Goal: Transaction & Acquisition: Download file/media

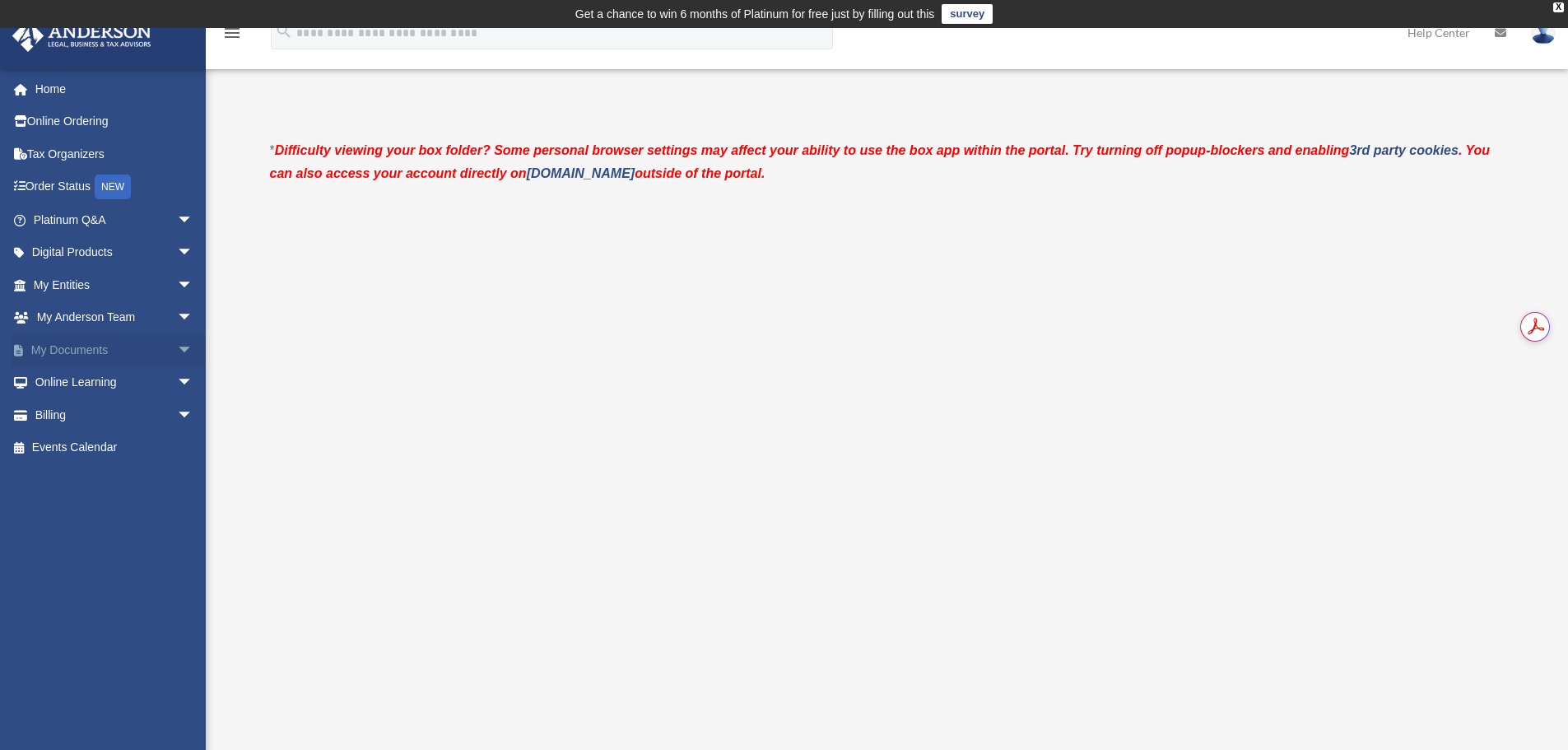
click at [77, 348] on link "My Documents arrow_drop_down" at bounding box center [115, 350] width 206 height 33
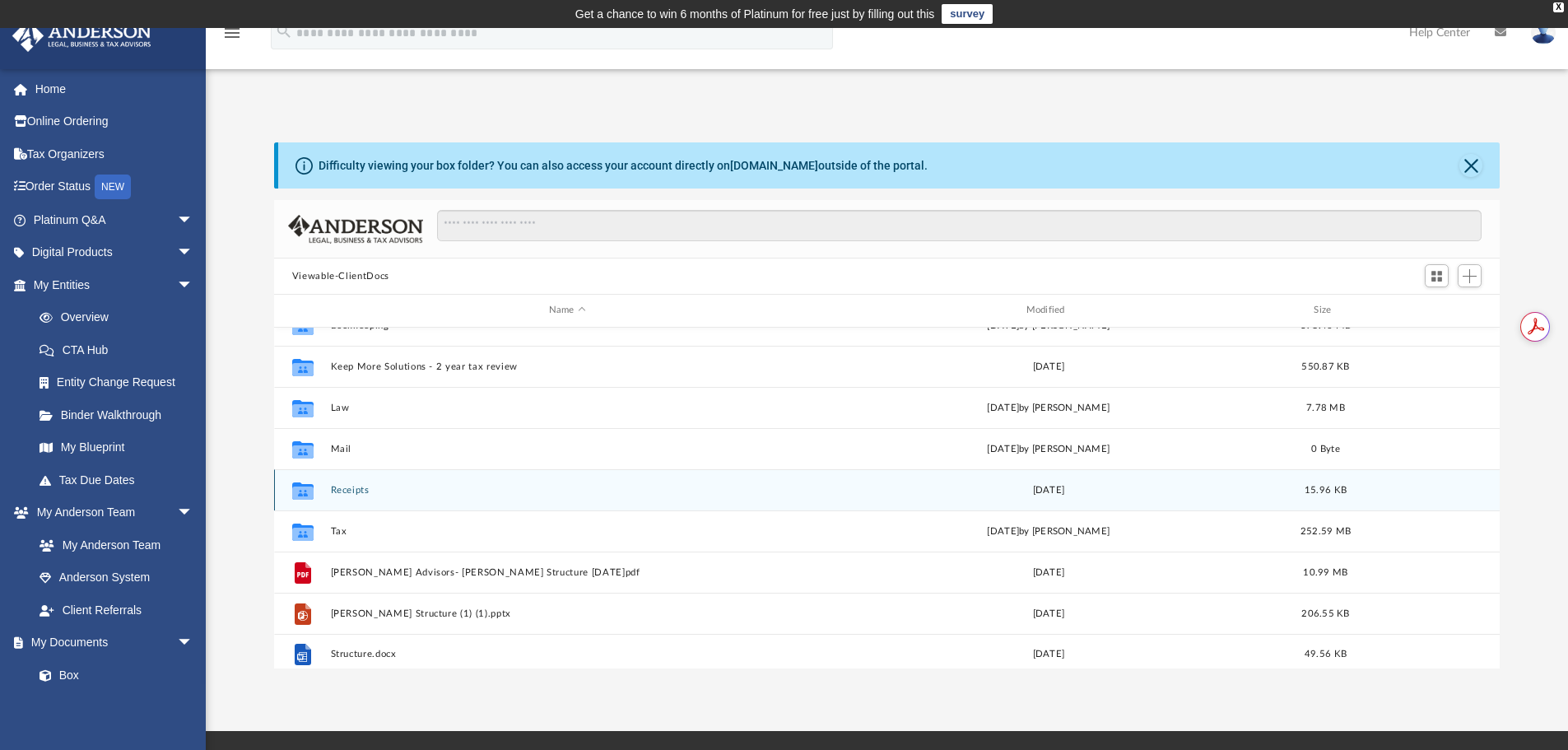
scroll to position [30, 0]
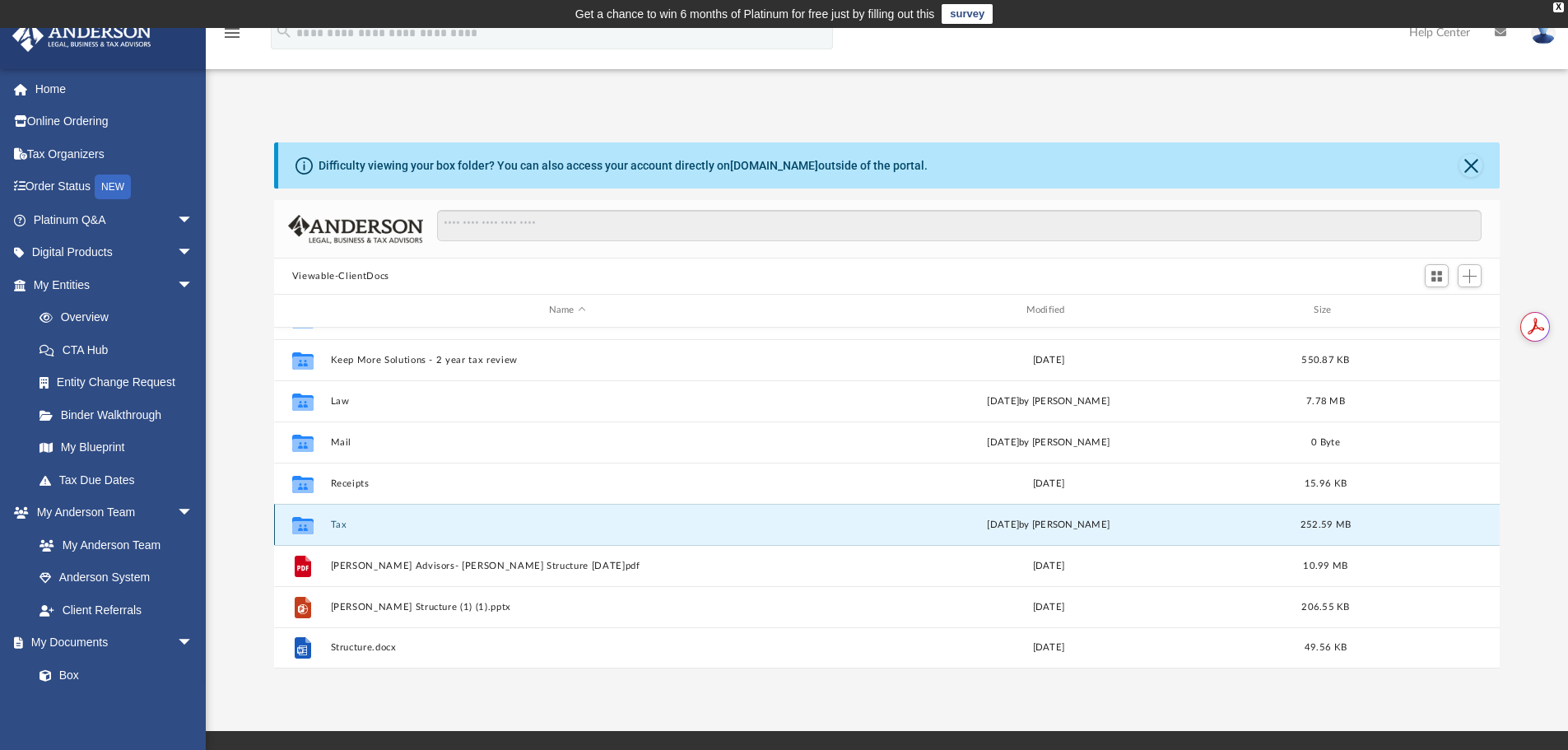
click at [341, 525] on button "Tax" at bounding box center [567, 525] width 474 height 11
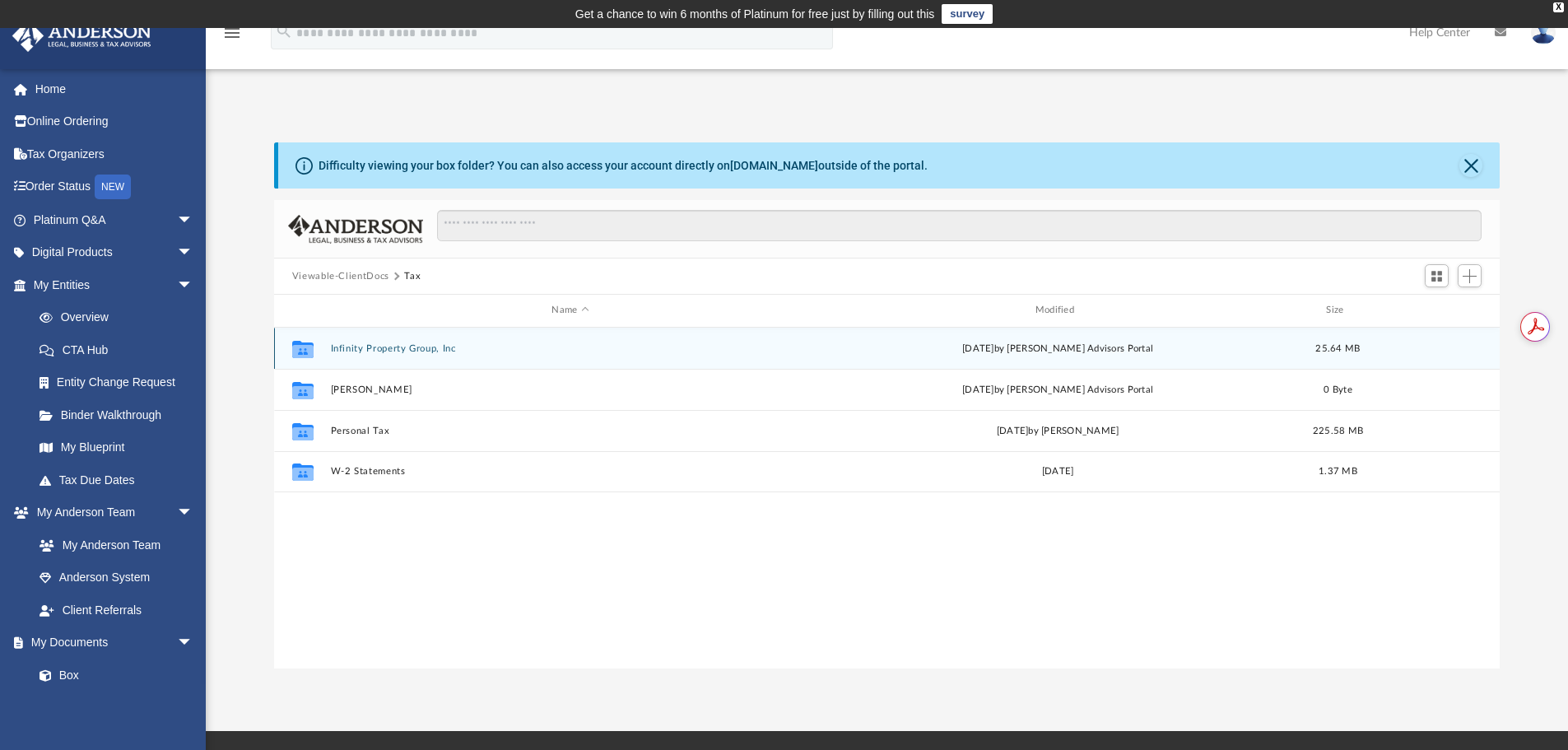
scroll to position [0, 0]
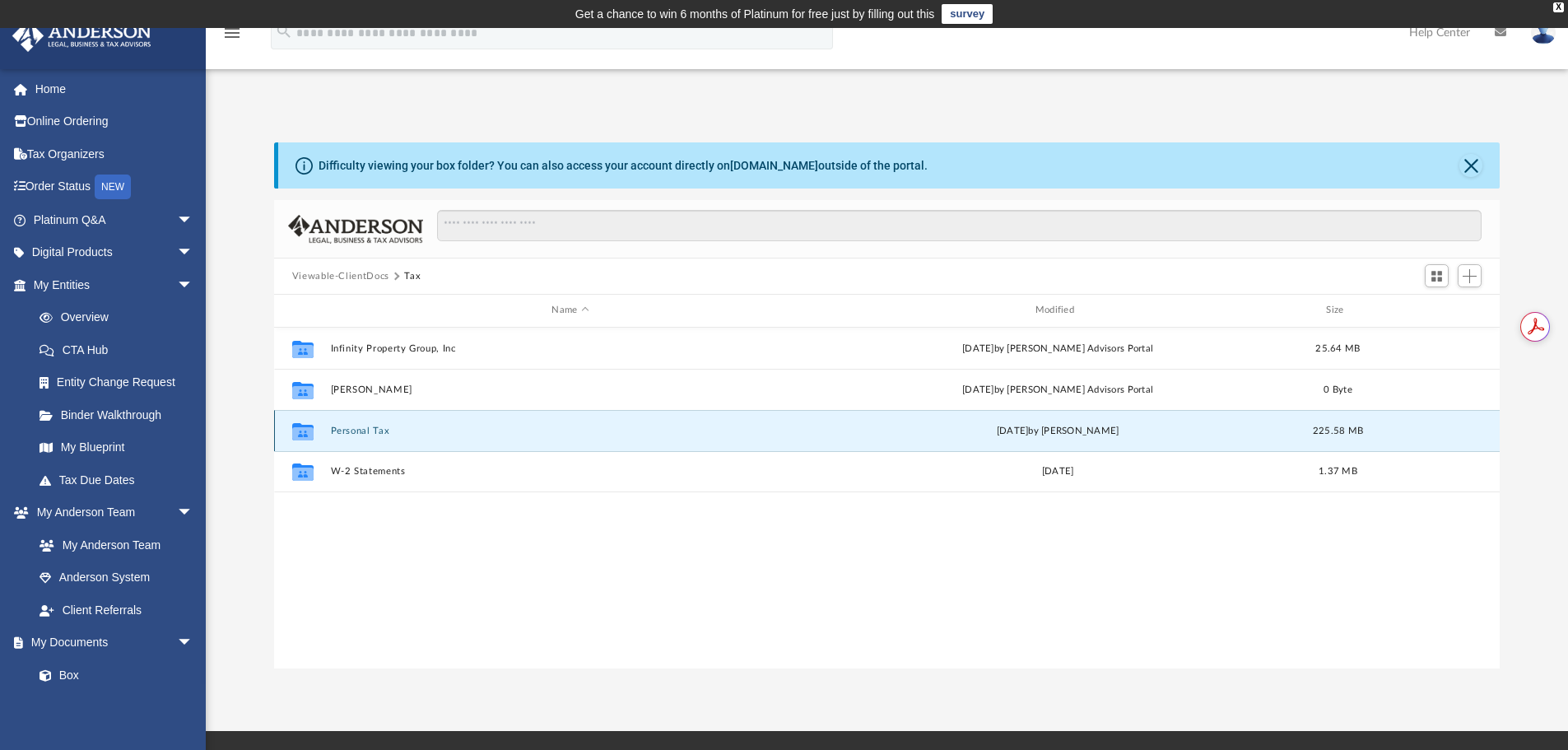
click at [351, 428] on button "Personal Tax" at bounding box center [569, 431] width 480 height 11
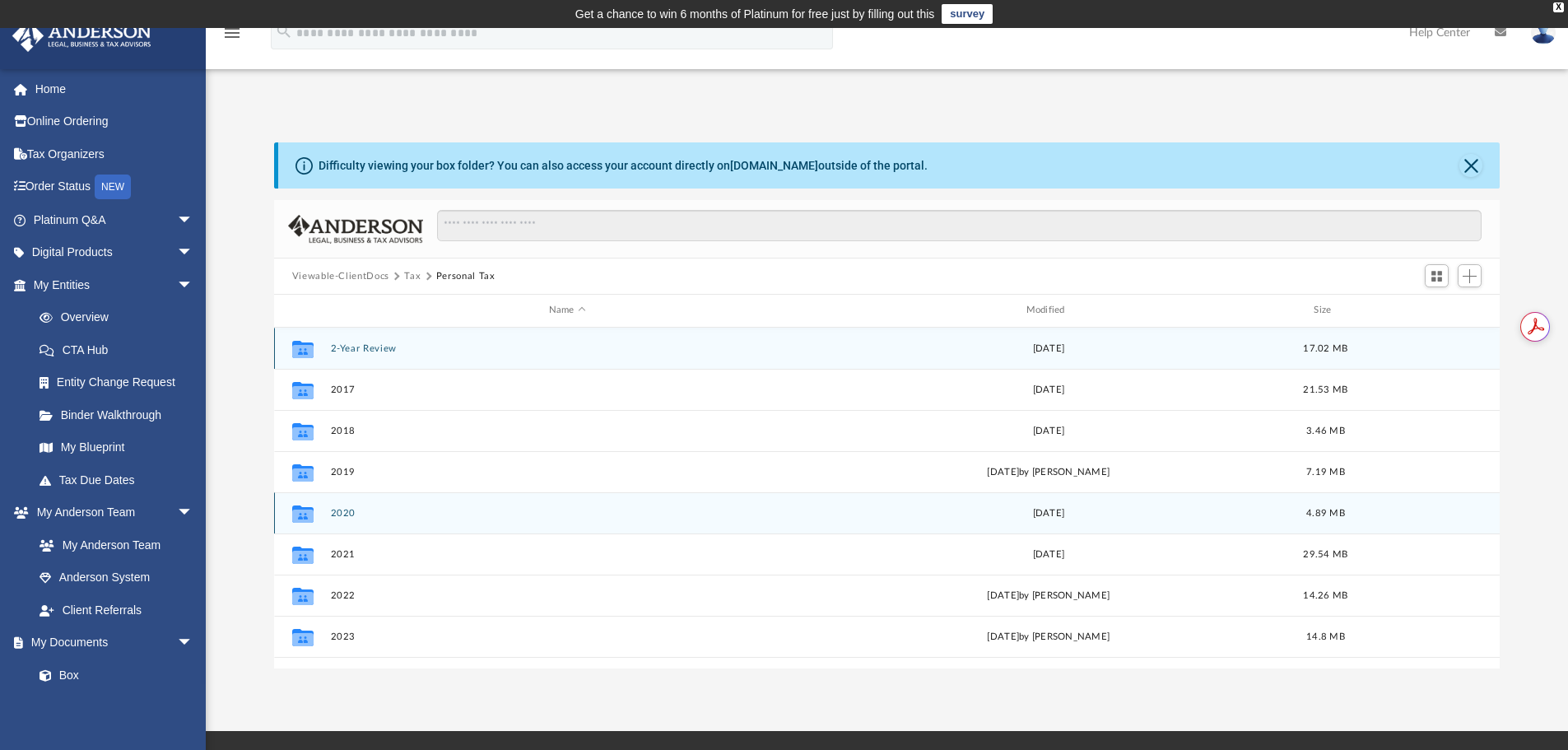
scroll to position [30, 0]
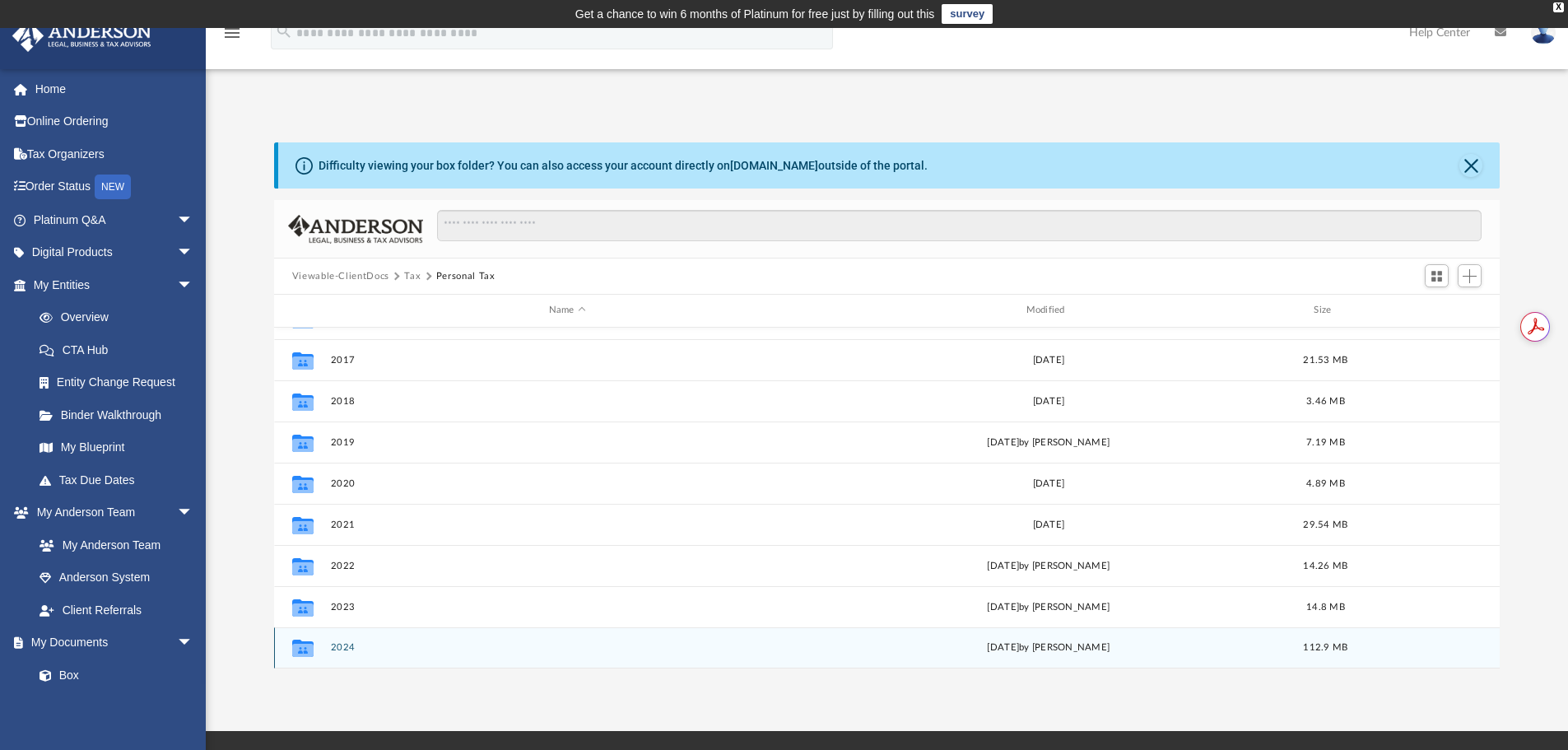
click at [339, 646] on button "2024" at bounding box center [567, 648] width 474 height 11
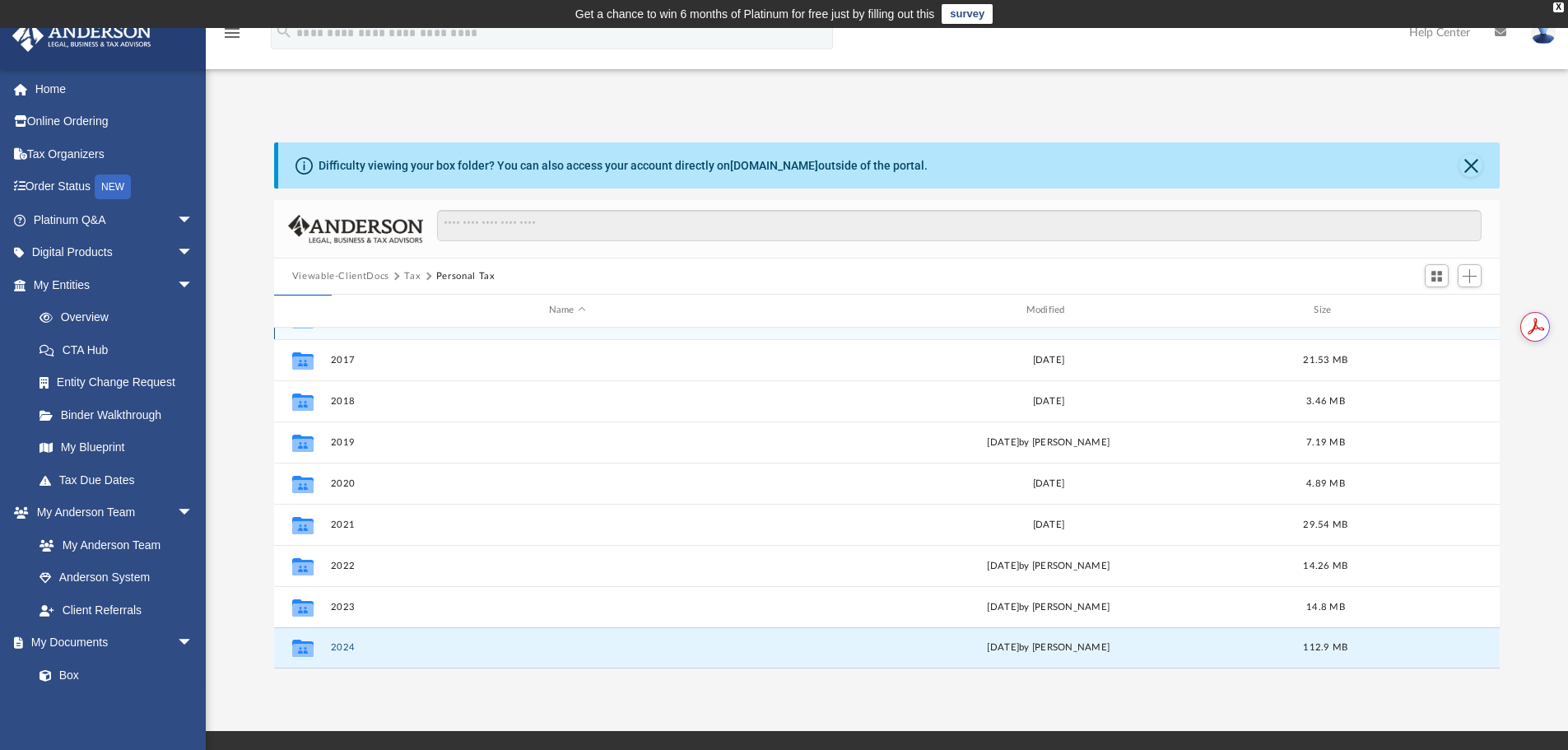
scroll to position [0, 0]
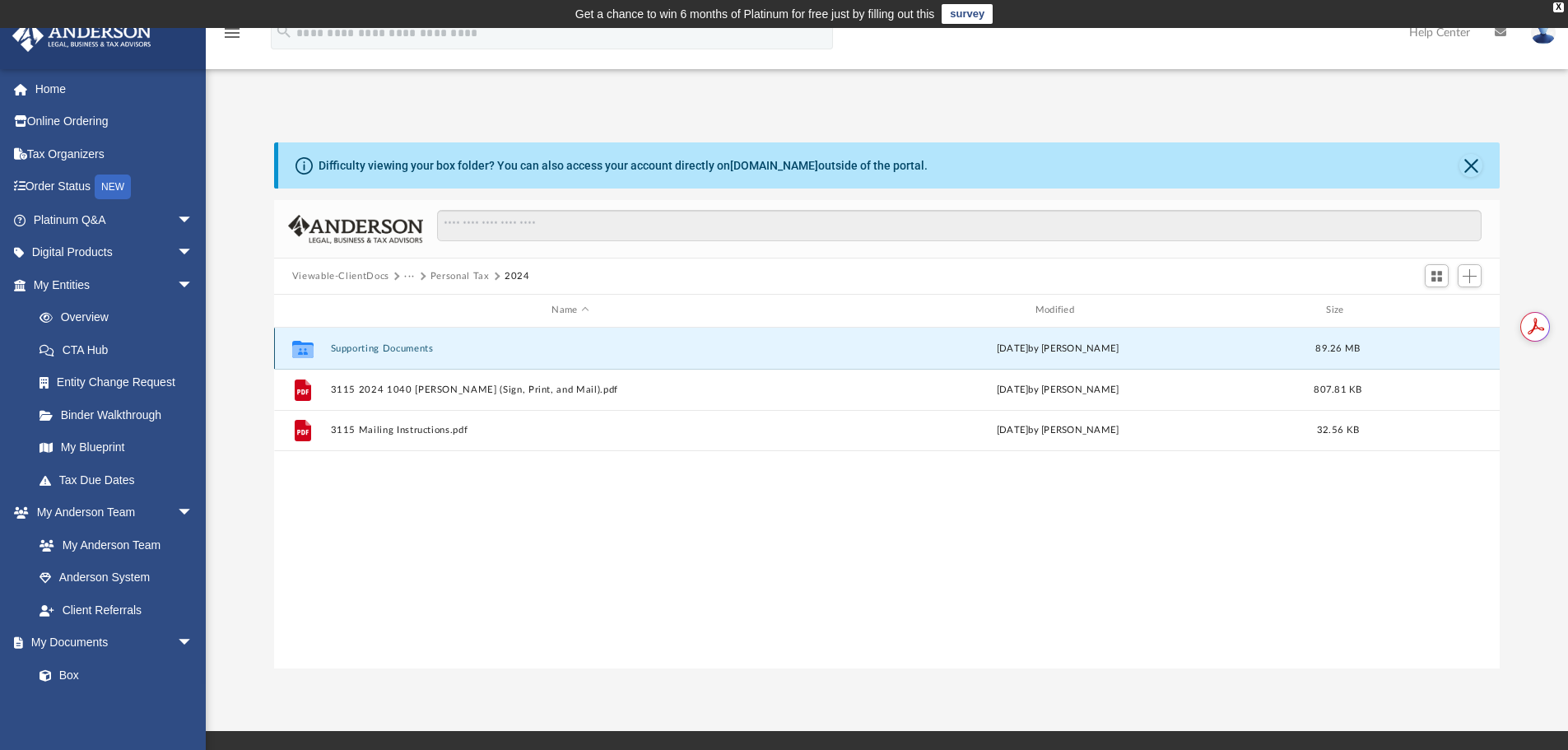
click at [355, 345] on button "Supporting Documents" at bounding box center [569, 349] width 480 height 11
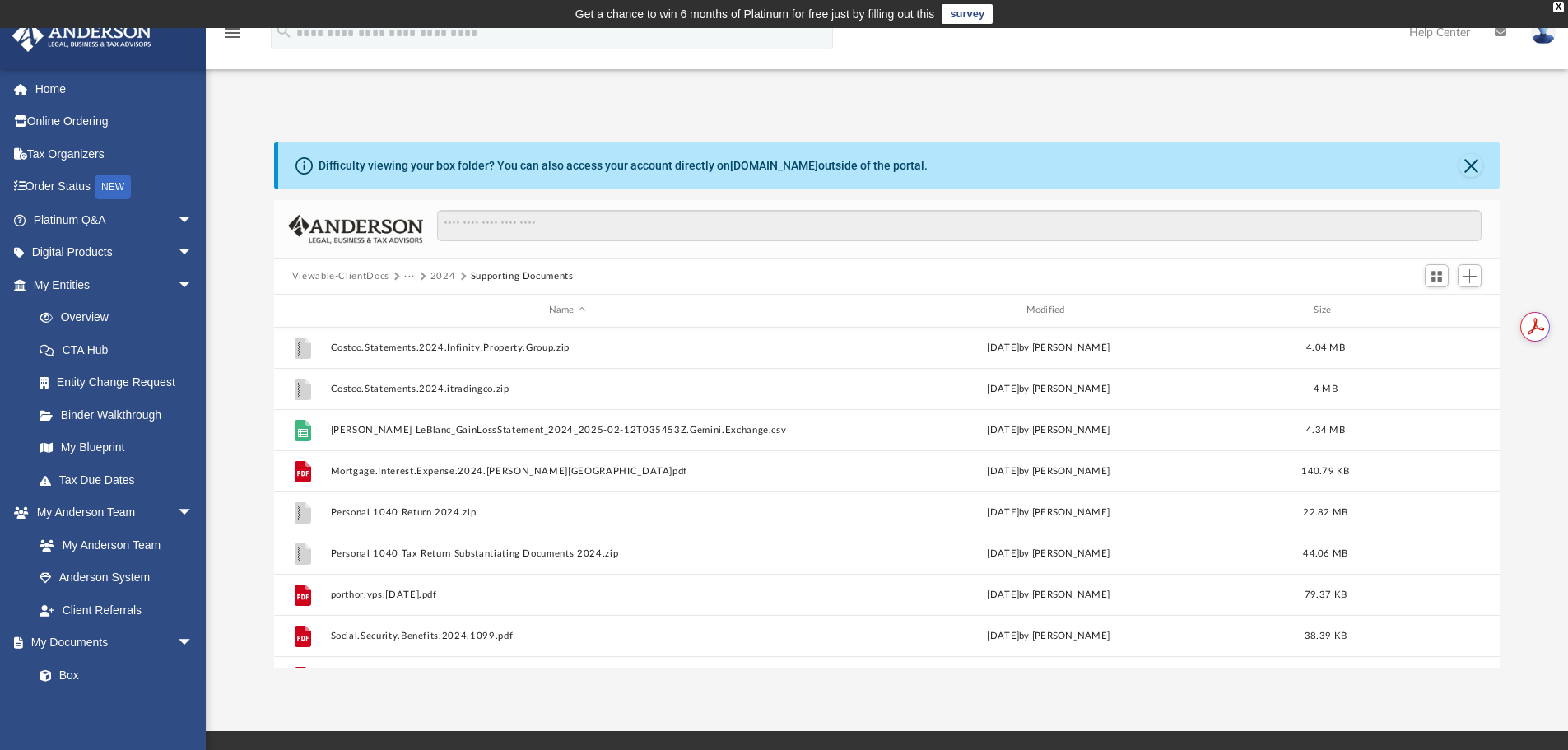
scroll to position [329, 0]
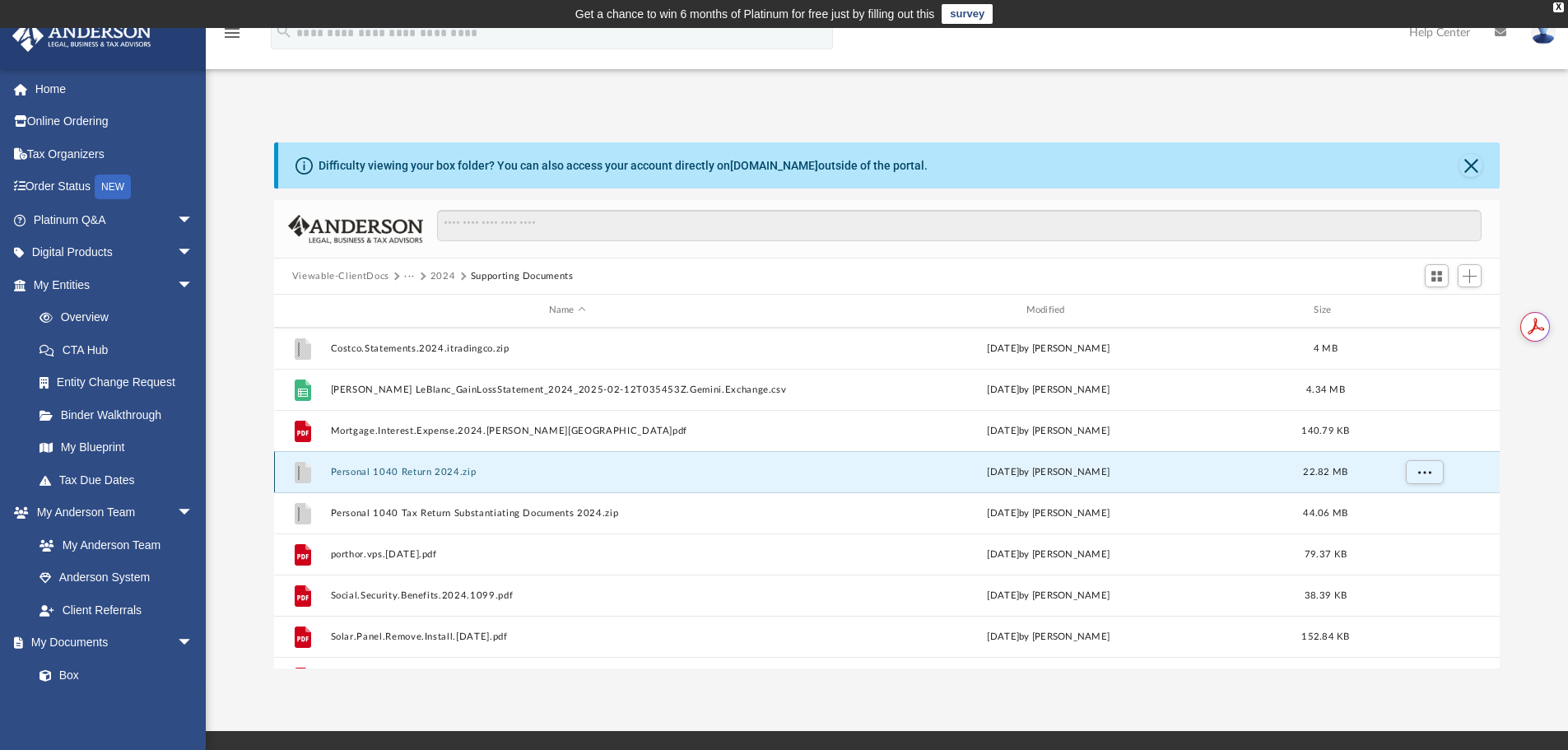
click at [408, 468] on button "Personal 1040 Return 2024.zip" at bounding box center [567, 472] width 474 height 11
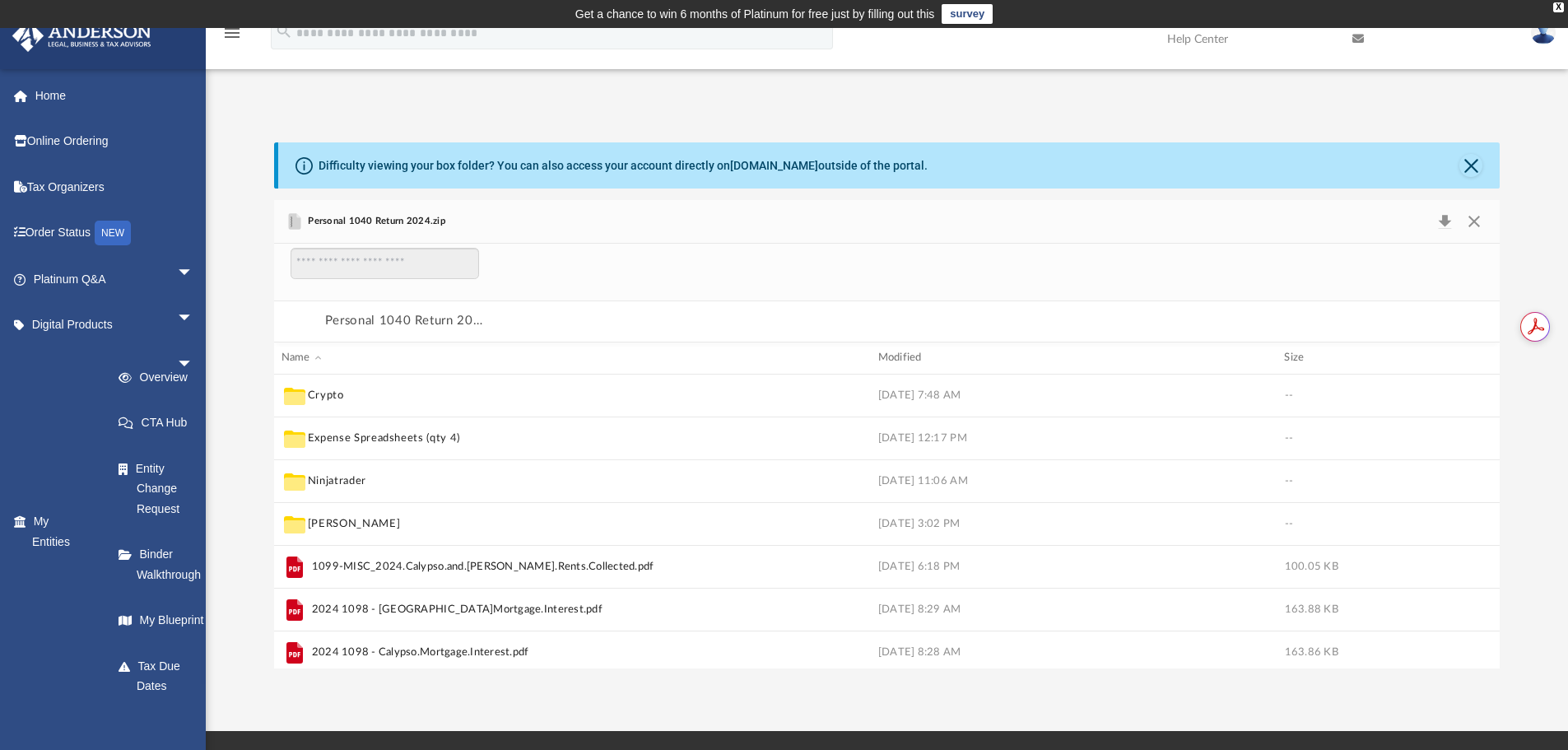
scroll to position [315, 1213]
click at [1475, 160] on button "Close" at bounding box center [1471, 165] width 23 height 23
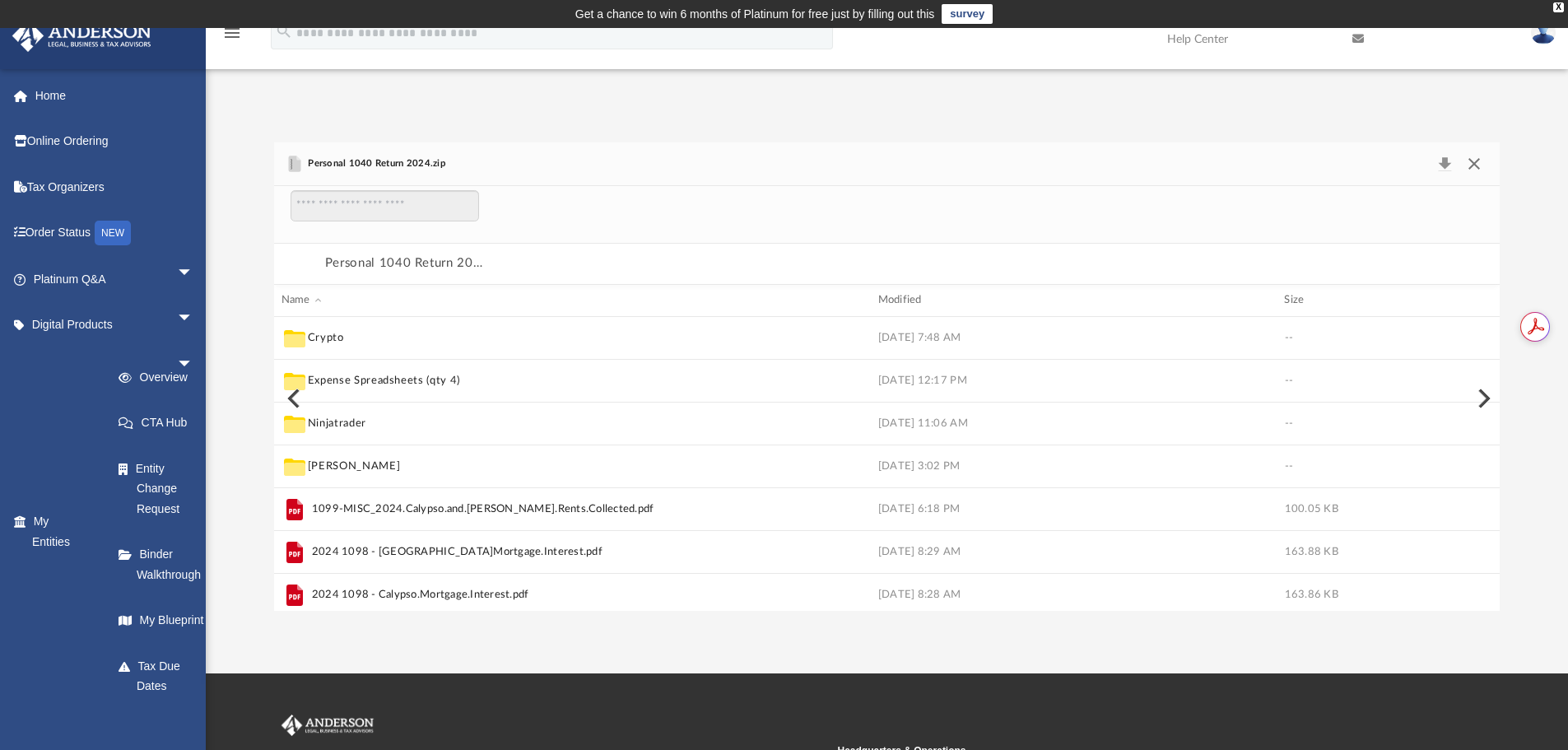
click at [1477, 161] on button "Close" at bounding box center [1474, 163] width 30 height 23
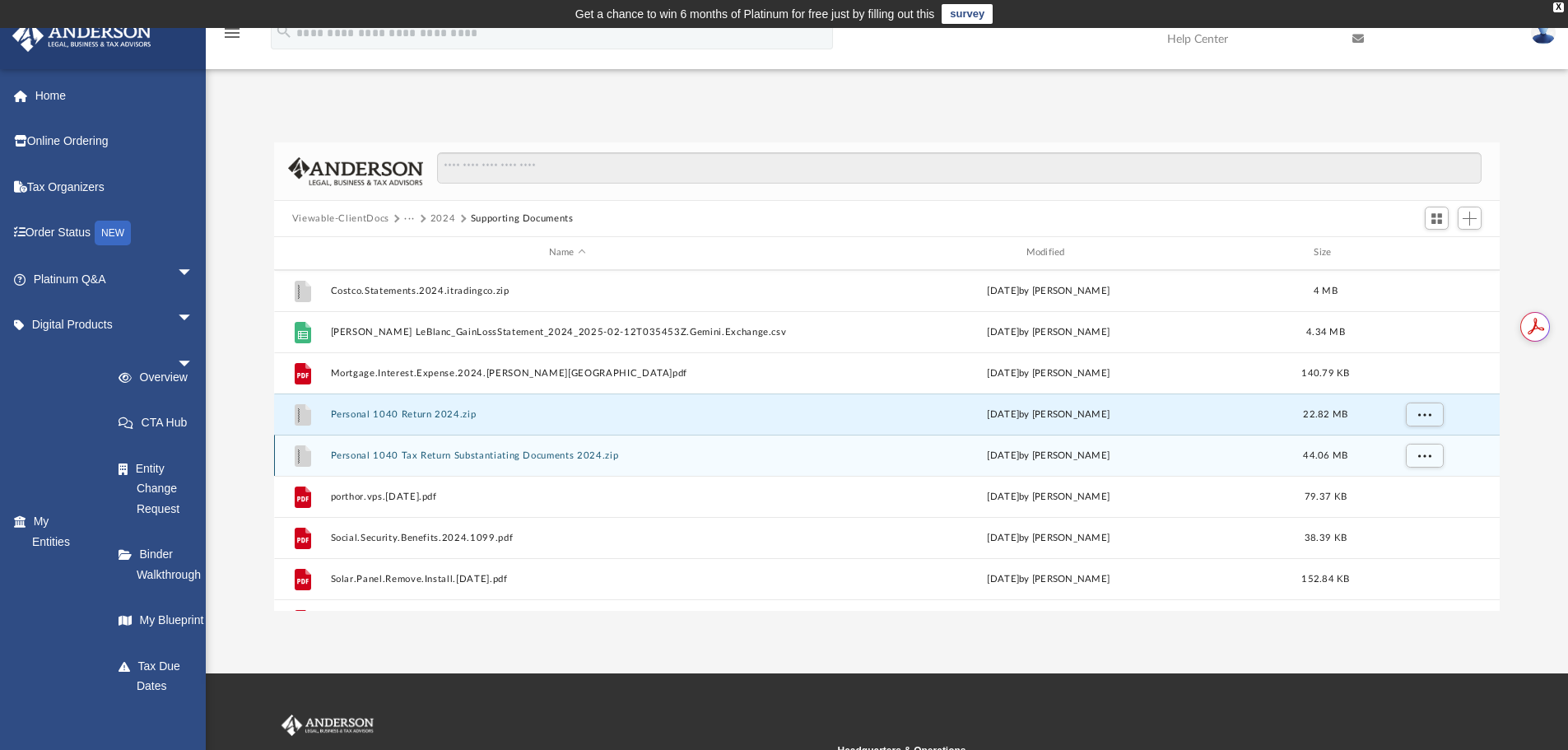
scroll to position [400, 0]
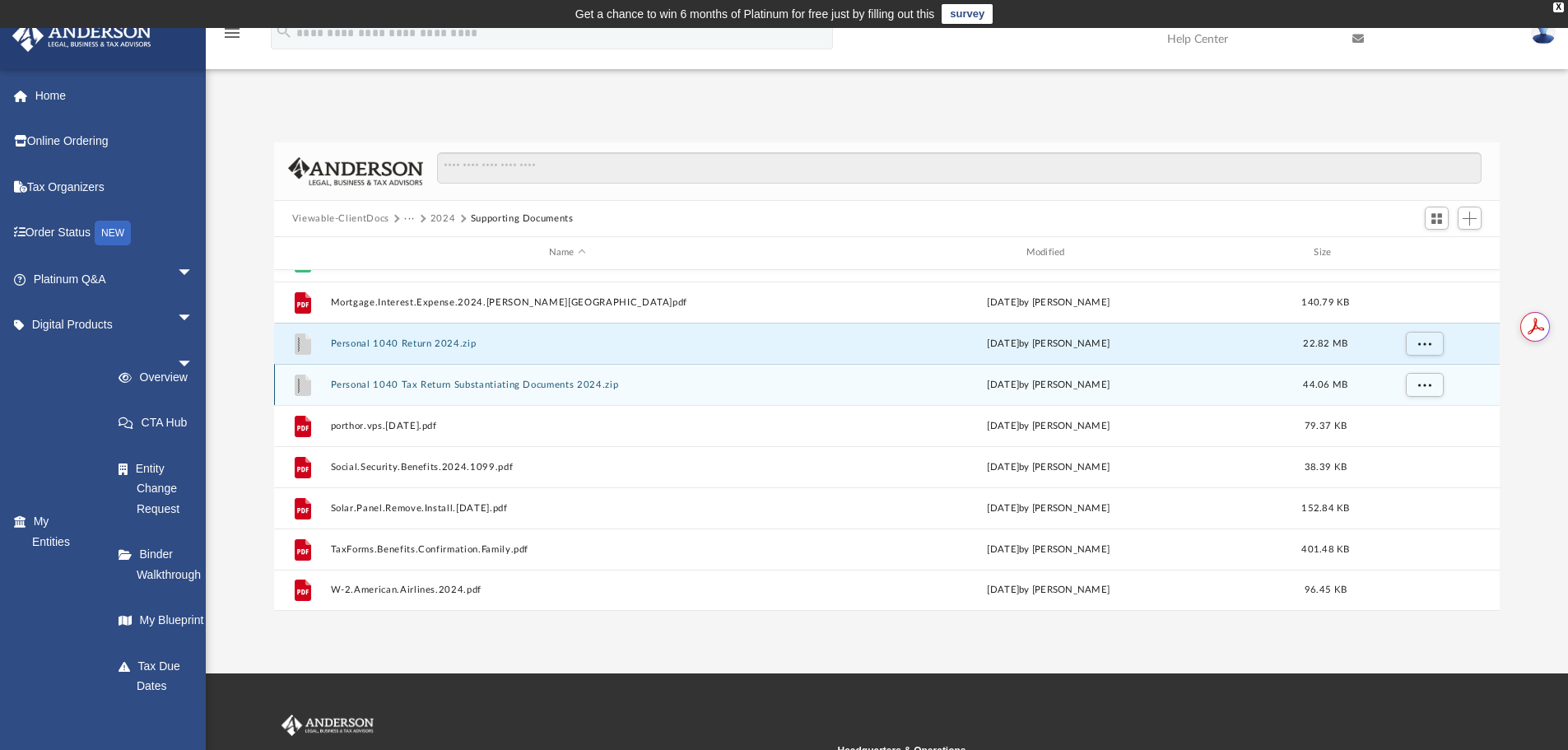
click at [471, 381] on button "Personal 1040 Tax Return Substantiating Documents 2024.zip" at bounding box center [567, 384] width 474 height 11
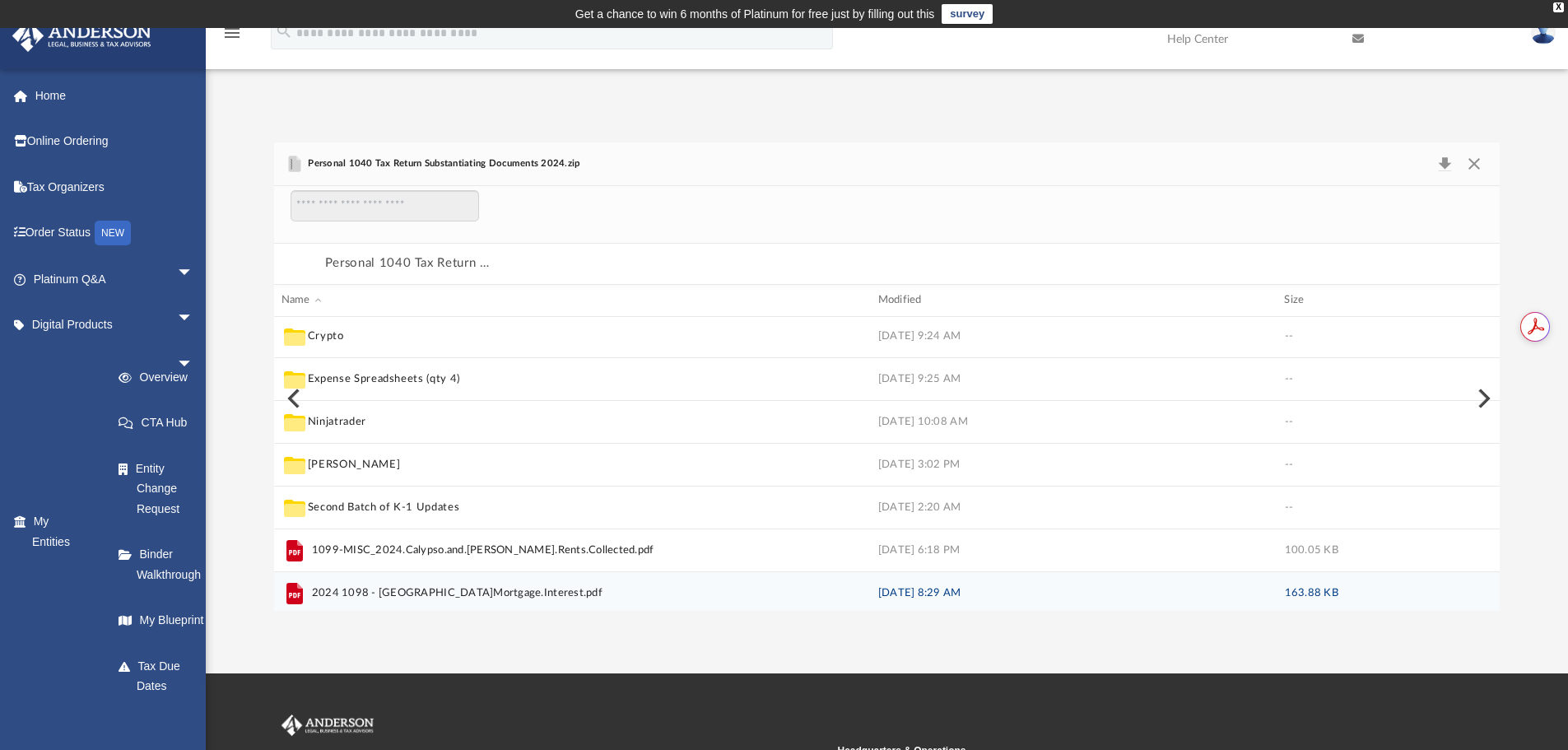
scroll to position [0, 0]
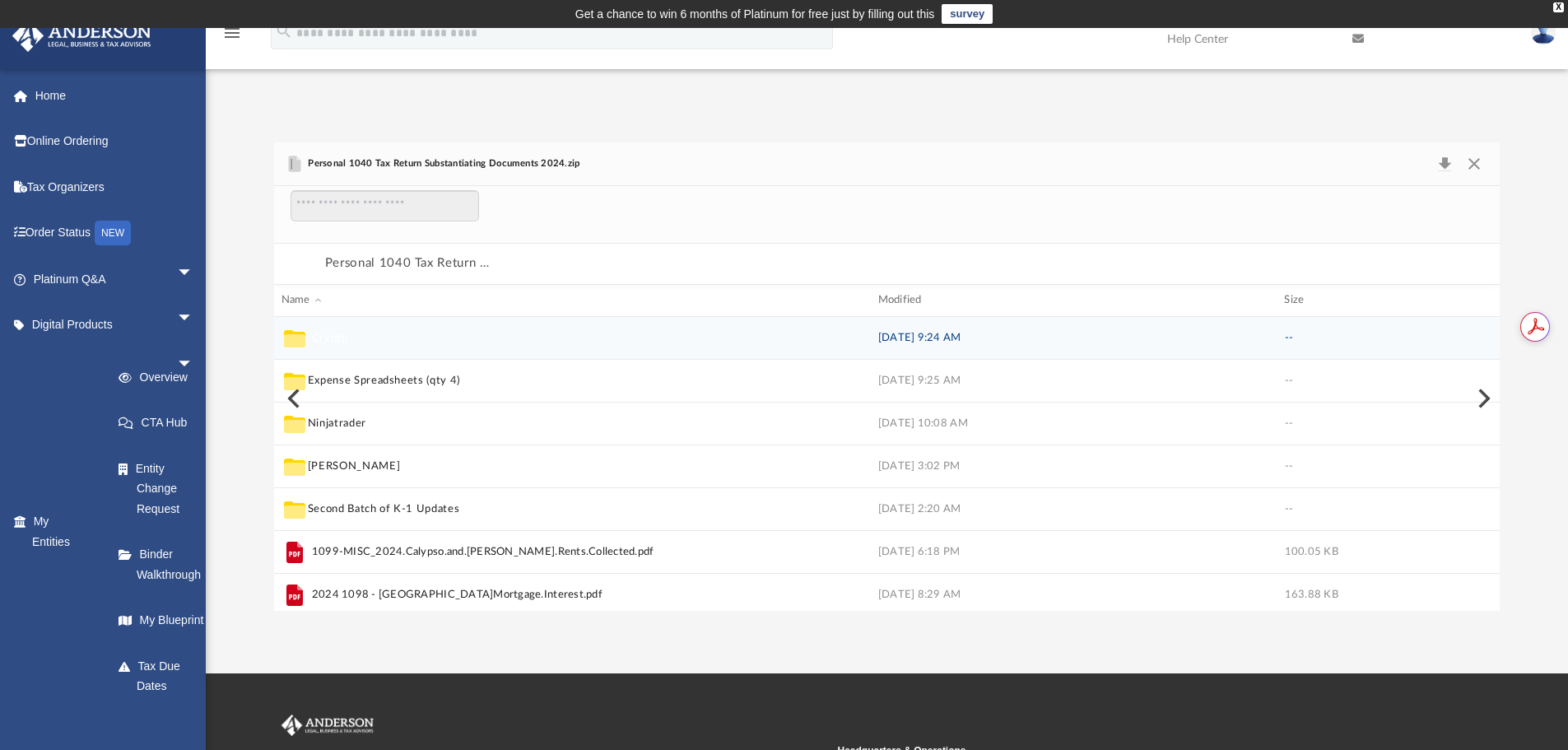
click at [317, 337] on button "Crypto" at bounding box center [330, 338] width 36 height 15
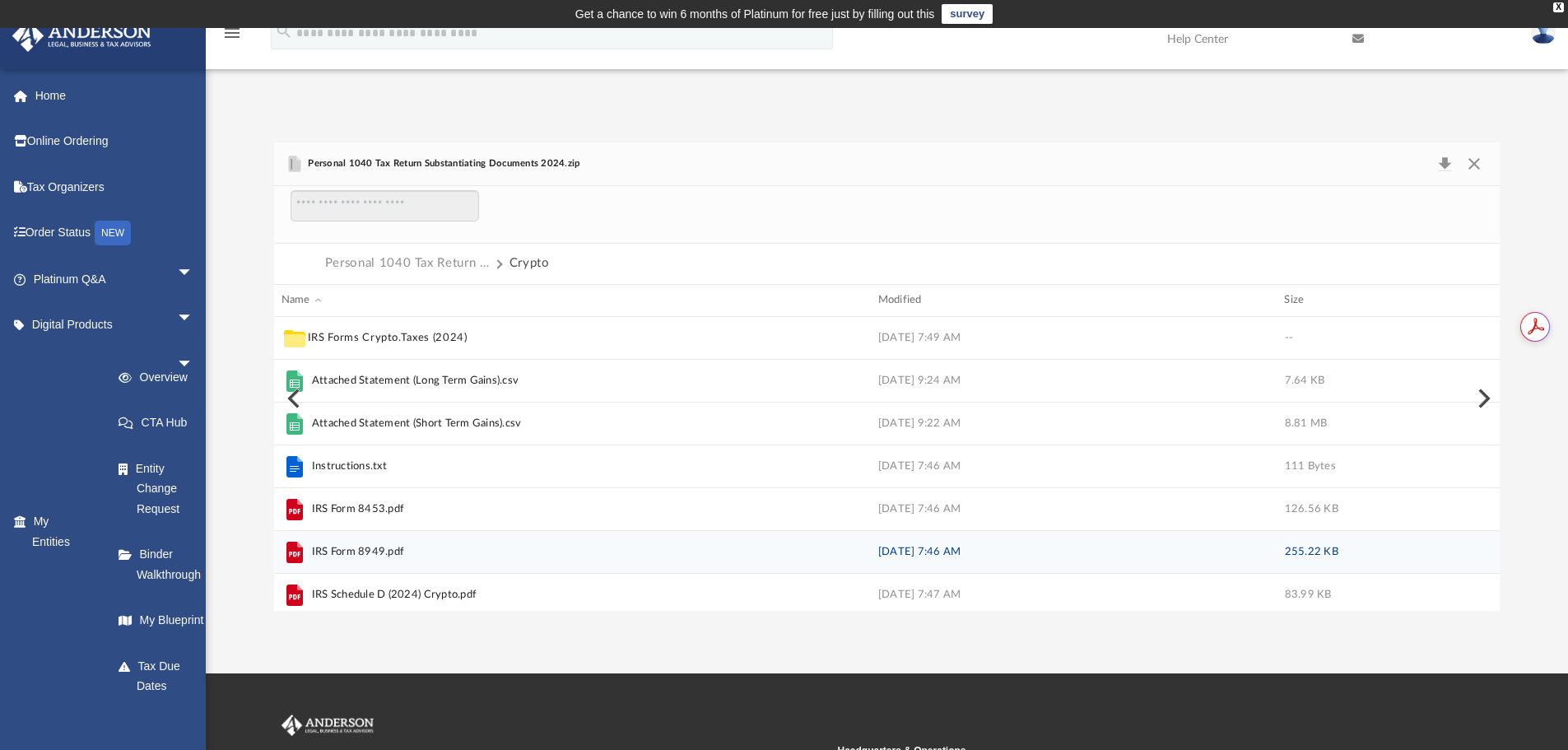
click at [342, 552] on span "IRS Form 8949.pdf" at bounding box center [358, 551] width 92 height 16
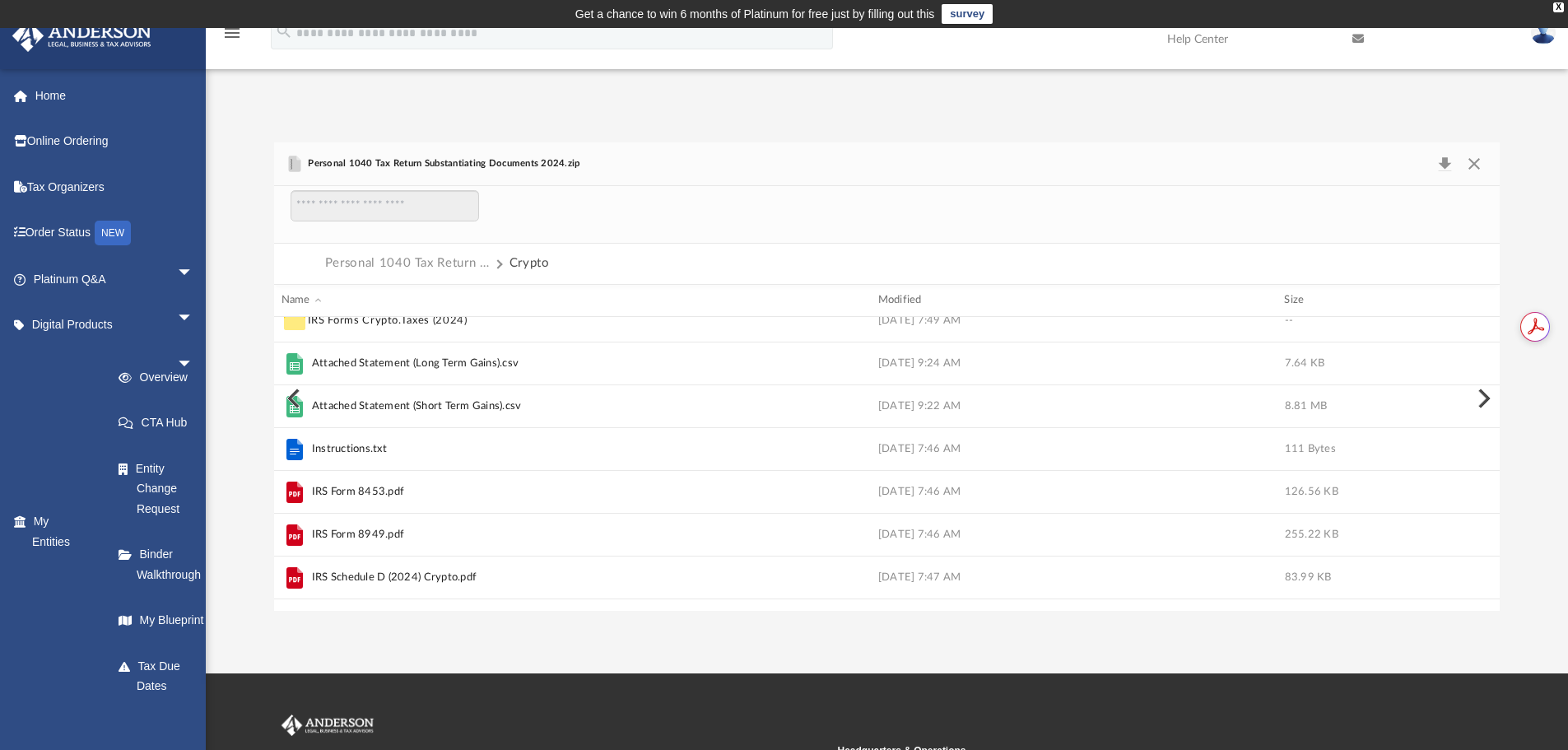
scroll to position [22, 0]
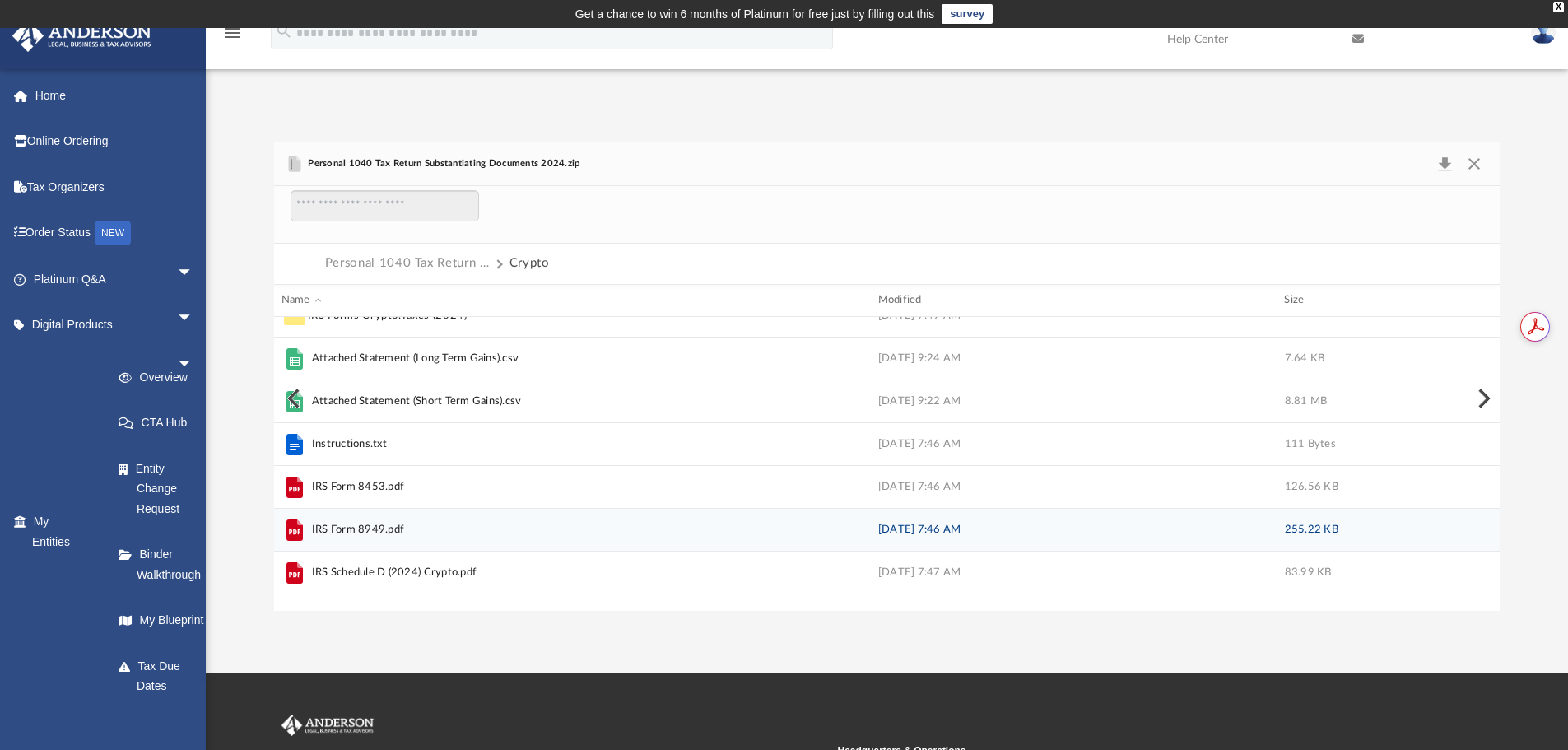
click at [365, 528] on span "IRS Form 8949.pdf" at bounding box center [358, 529] width 92 height 16
click at [294, 530] on icon "grid" at bounding box center [294, 529] width 16 height 21
click at [354, 528] on span "IRS Form 8949.pdf" at bounding box center [358, 529] width 92 height 16
click at [587, 527] on span "IRS Form 8949.pdf" at bounding box center [568, 529] width 572 height 26
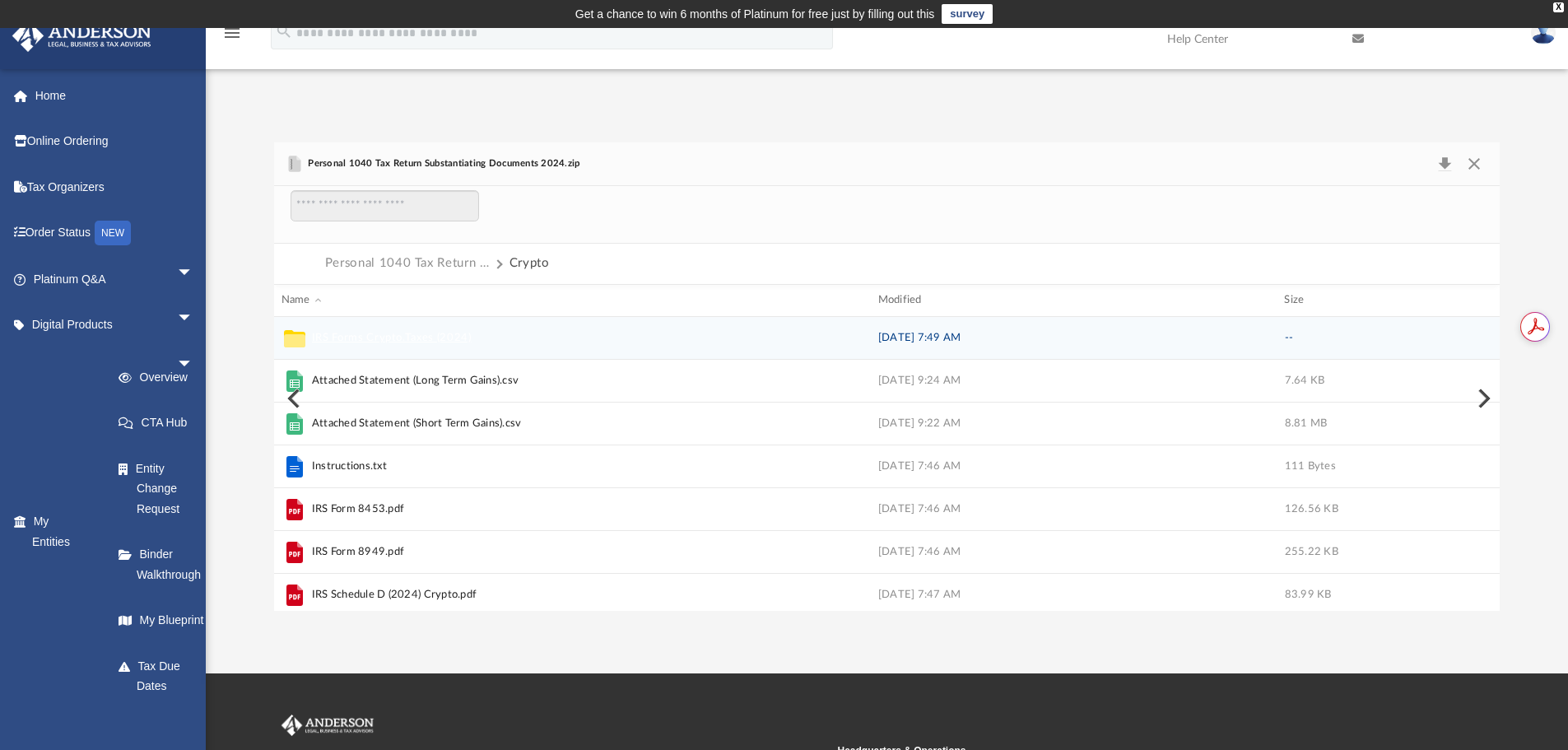
click at [370, 333] on button "IRS Forms Crypto.Taxes (2024)" at bounding box center [392, 338] width 160 height 15
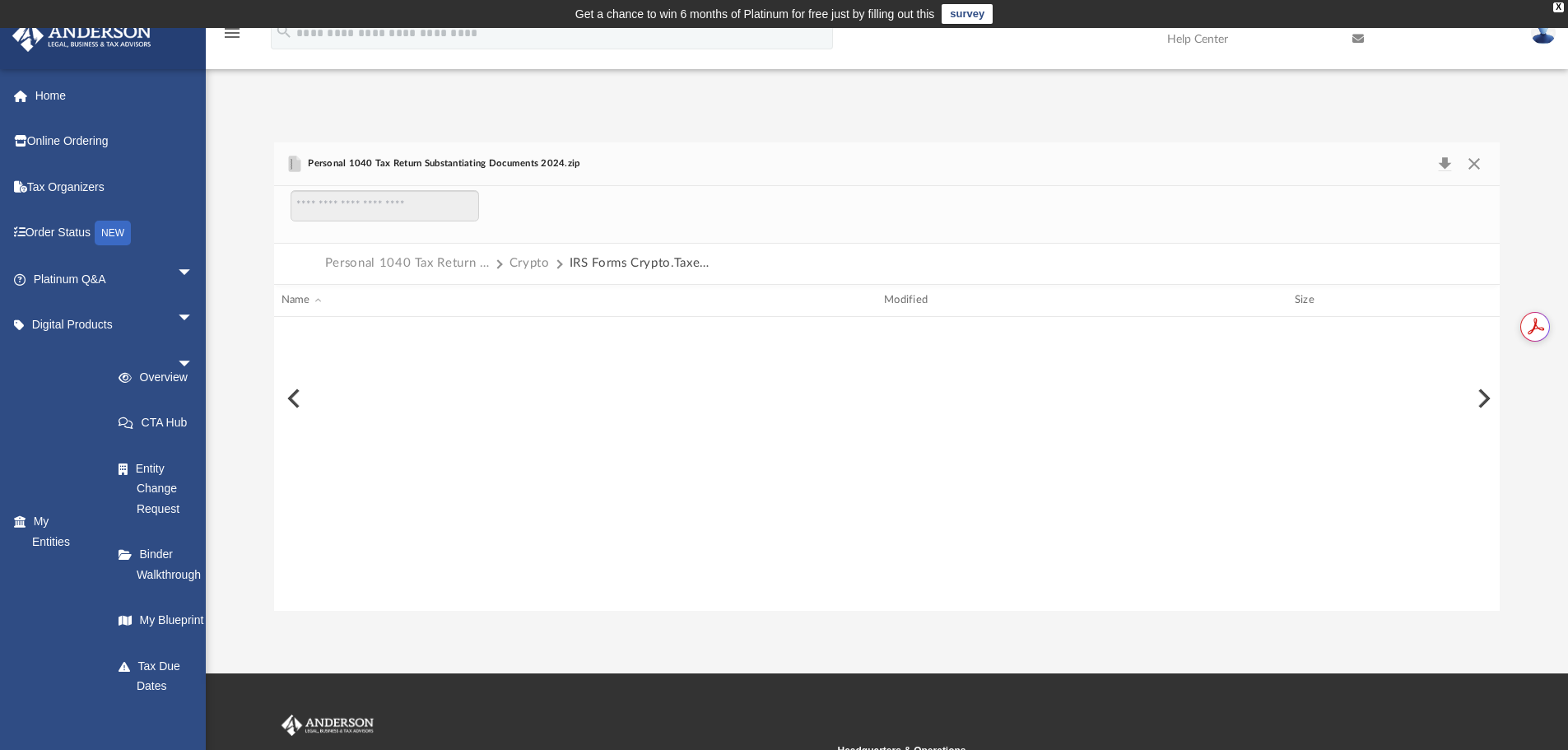
click at [1478, 398] on button "Preview" at bounding box center [1483, 399] width 36 height 46
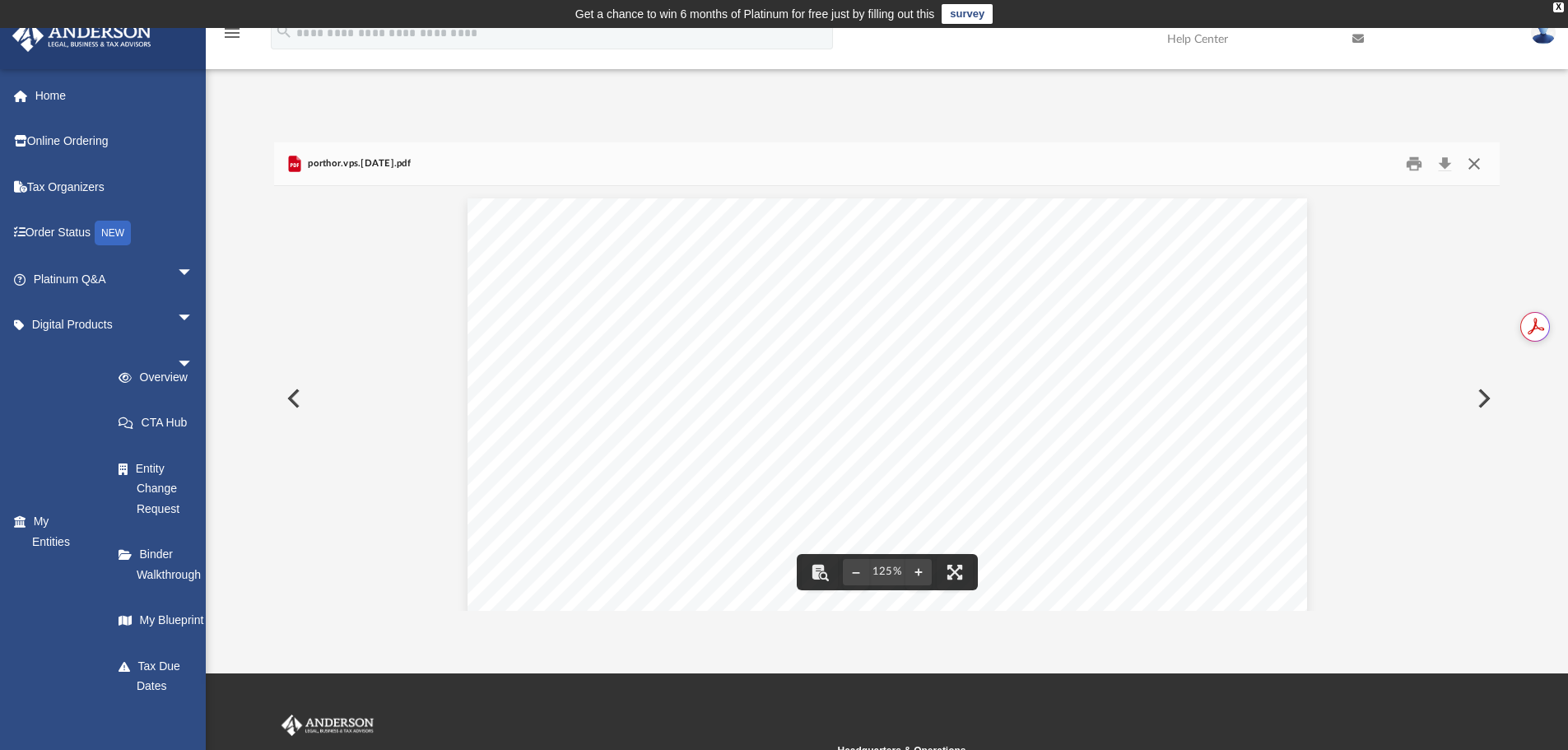
click at [1472, 158] on button "Close" at bounding box center [1474, 164] width 30 height 25
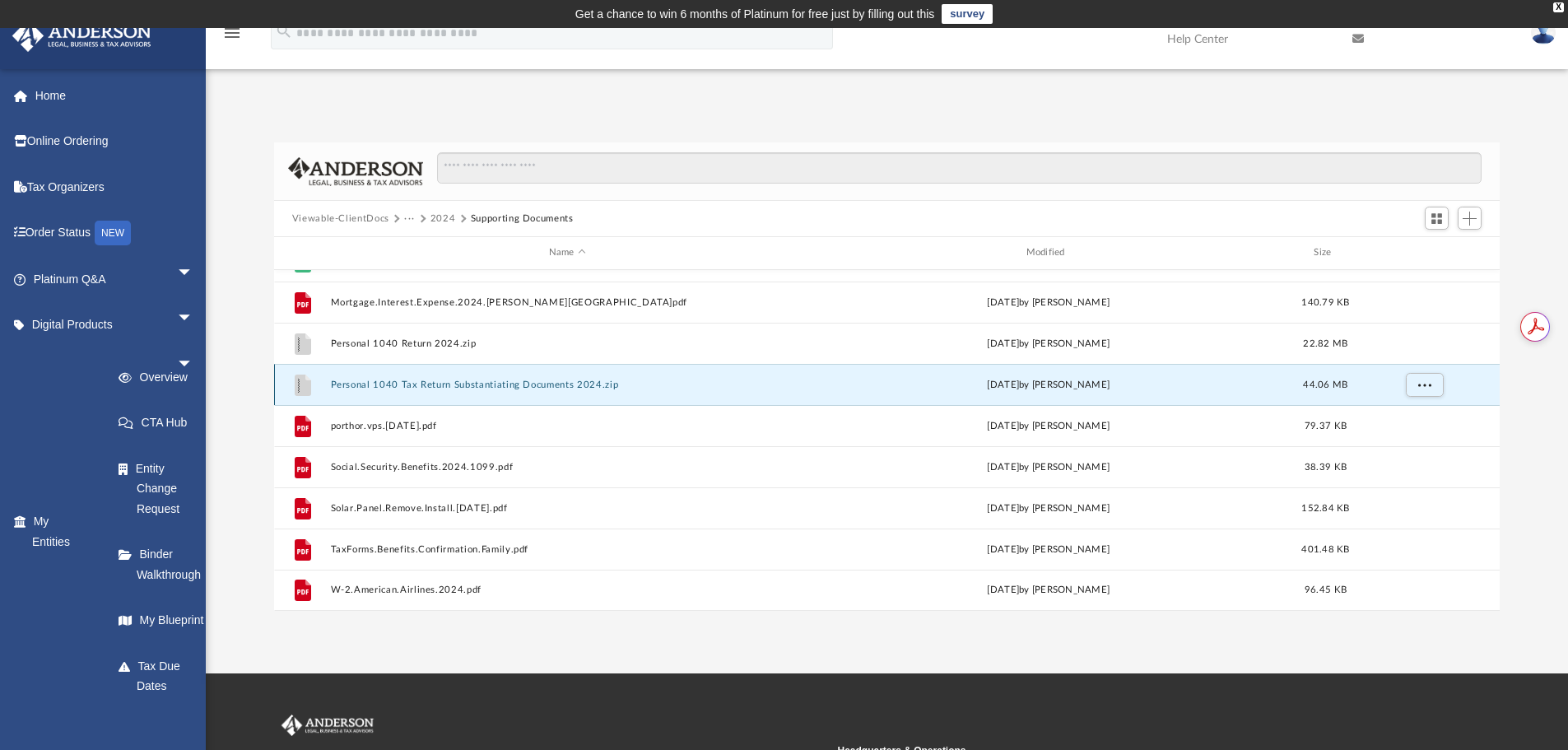
click at [517, 383] on button "Personal 1040 Tax Return Substantiating Documents 2024.zip" at bounding box center [567, 384] width 474 height 11
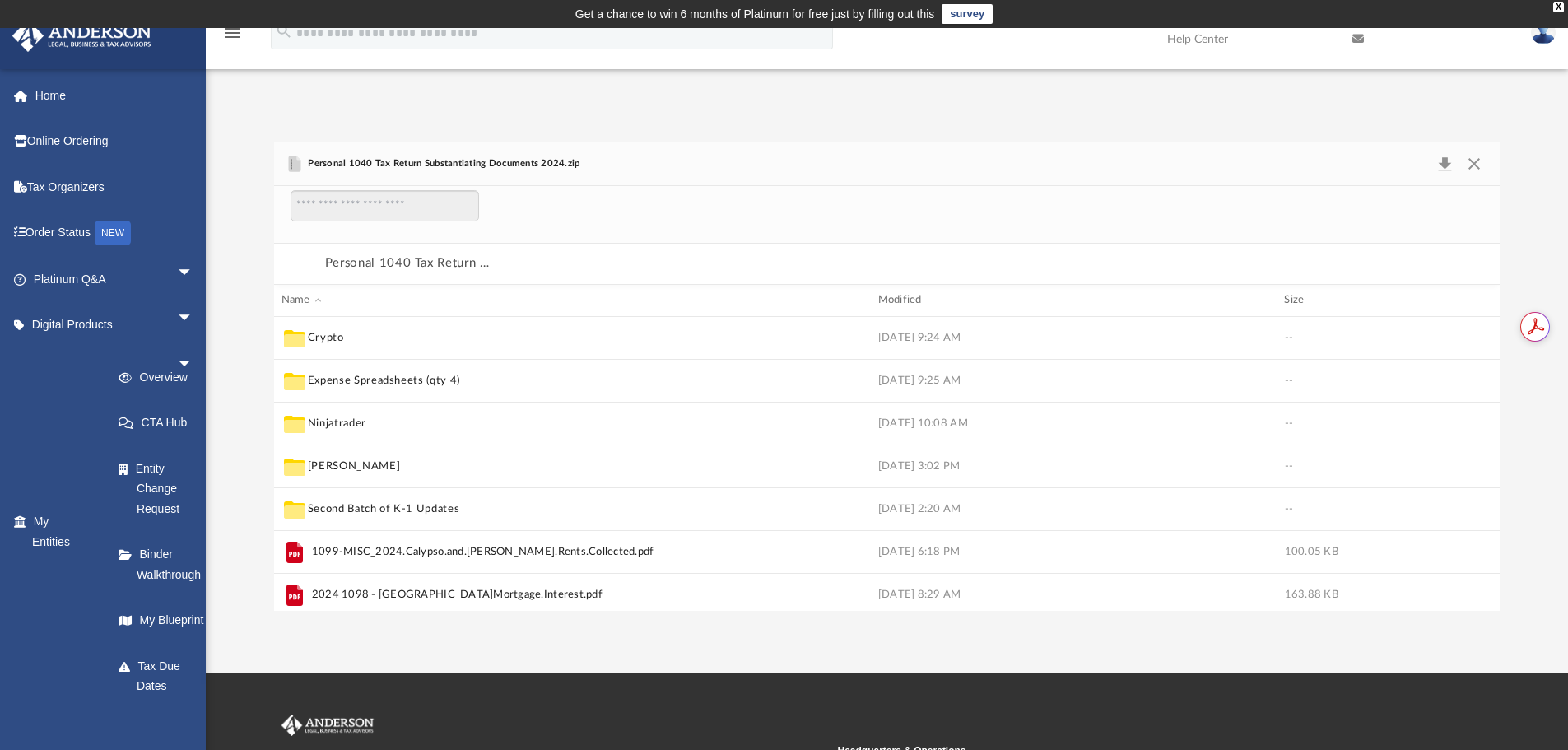
scroll to position [315, 1213]
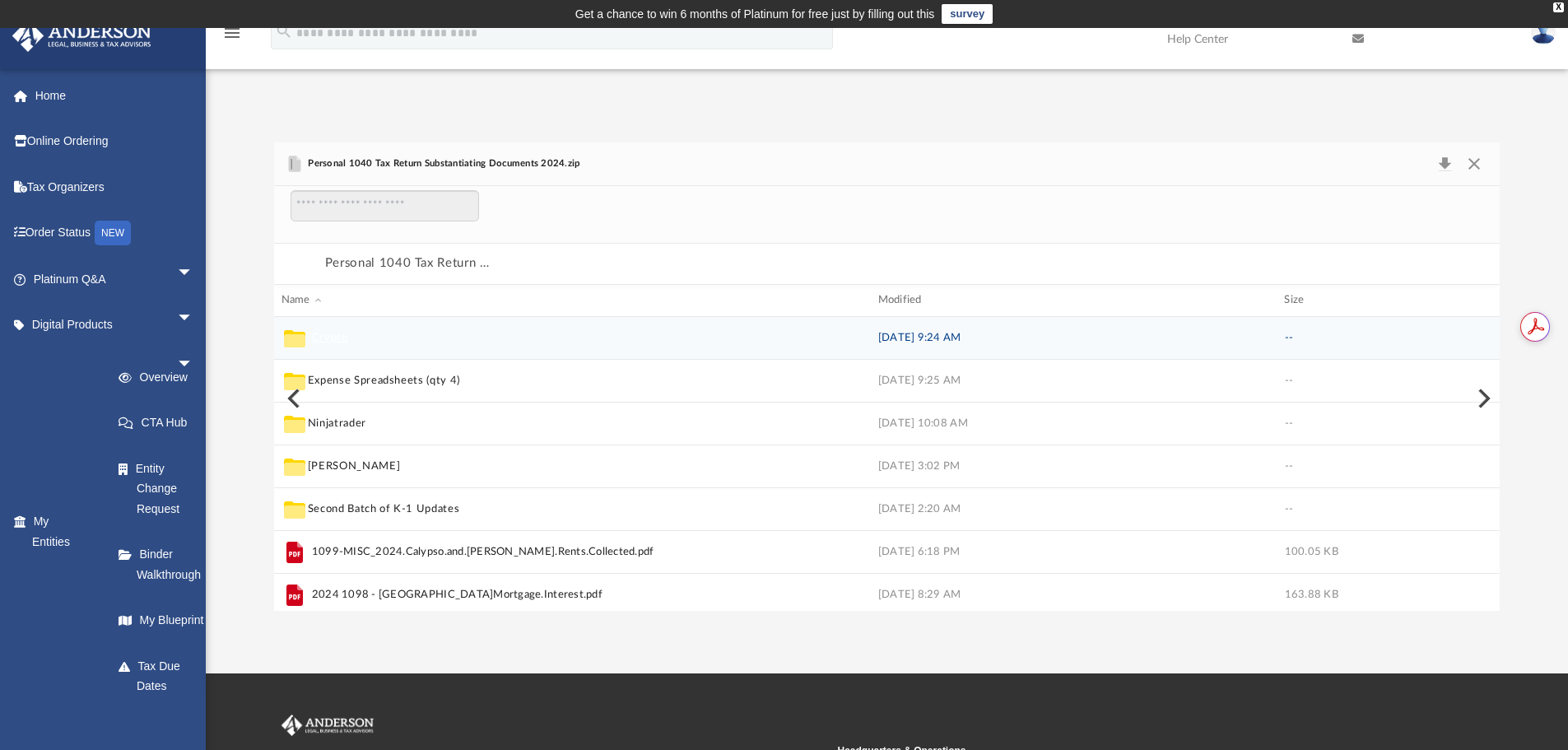
click at [327, 338] on button "Crypto" at bounding box center [330, 338] width 36 height 15
